Goal: Task Accomplishment & Management: Manage account settings

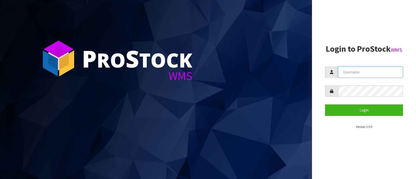
click at [364, 72] on input "text" at bounding box center [370, 72] width 65 height 11
type input "p"
type input "PACIFICBIOLOGICS"
click at [325, 105] on button "Login" at bounding box center [364, 110] width 78 height 11
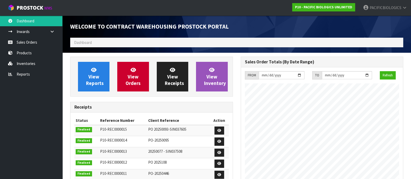
scroll to position [229, 170]
click at [27, 40] on link "Sales Orders" at bounding box center [31, 42] width 62 height 11
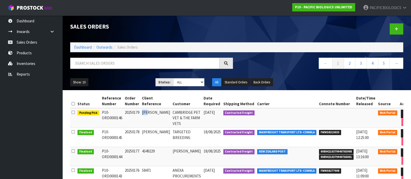
drag, startPoint x: 154, startPoint y: 113, endPoint x: 145, endPoint y: 112, distance: 9.4
click at [145, 112] on td "[PERSON_NAME]" at bounding box center [156, 118] width 31 height 20
copy td "[PERSON_NAME]"
click at [401, 111] on link at bounding box center [406, 114] width 10 height 8
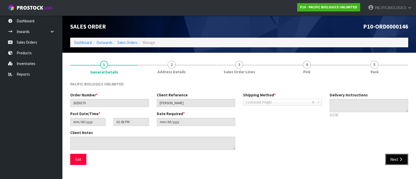
click at [398, 158] on button "Next" at bounding box center [396, 159] width 23 height 11
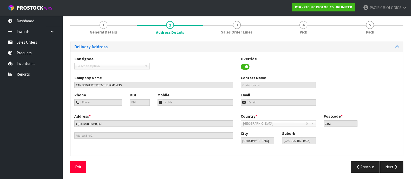
scroll to position [41, 0]
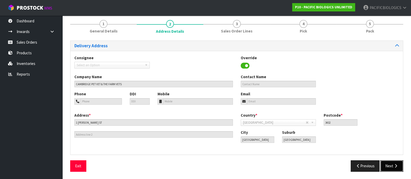
click at [387, 163] on button "Next" at bounding box center [391, 165] width 23 height 11
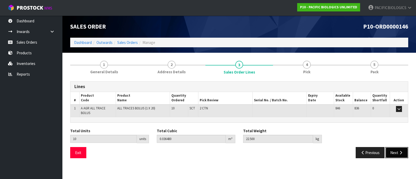
click at [396, 149] on button "Next" at bounding box center [396, 152] width 23 height 11
